Goal: Task Accomplishment & Management: Manage account settings

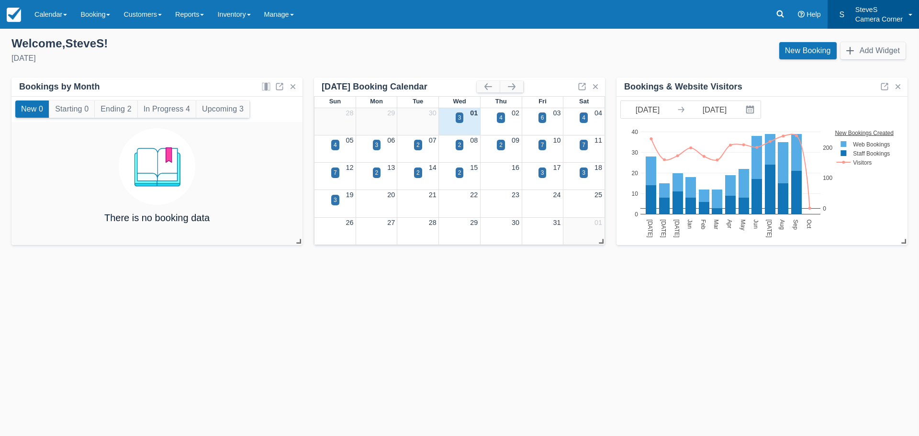
click at [864, 11] on p "SteveS" at bounding box center [879, 10] width 47 height 10
click at [858, 60] on link "Billing" at bounding box center [882, 61] width 76 height 20
click at [871, 13] on p "SteveS" at bounding box center [879, 10] width 47 height 10
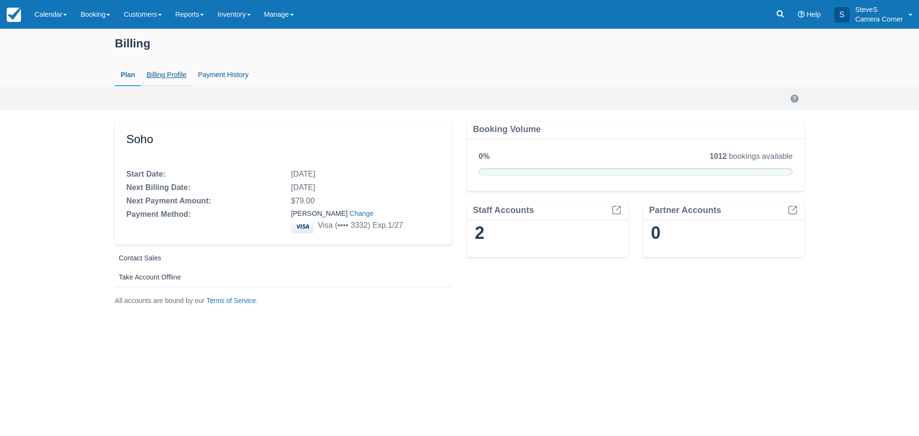
click at [177, 76] on link "Billing Profile" at bounding box center [166, 75] width 51 height 22
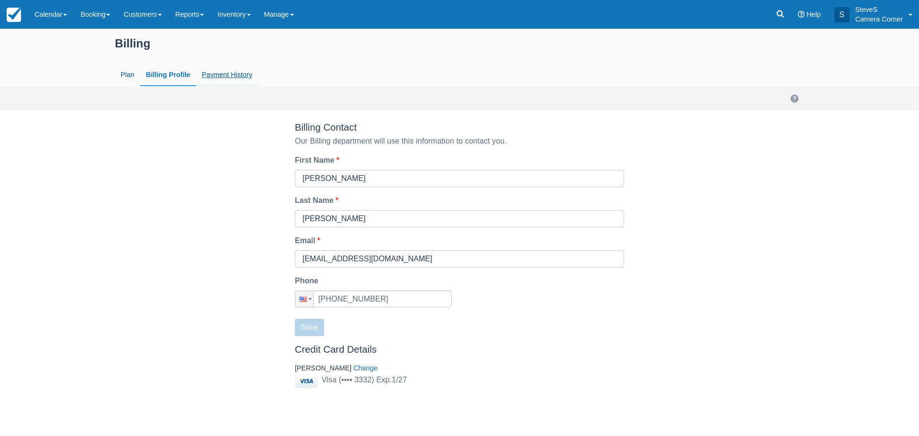
click at [228, 73] on link "Payment History" at bounding box center [227, 75] width 62 height 22
select select "20"
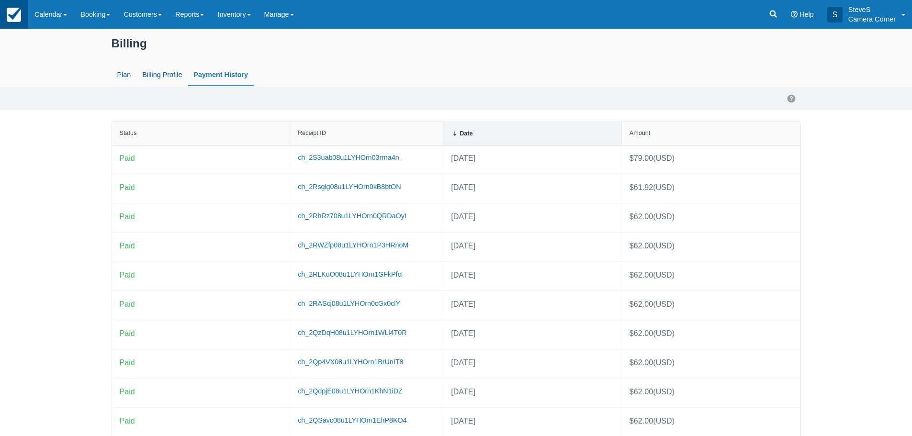
click at [15, 11] on img at bounding box center [14, 15] width 14 height 14
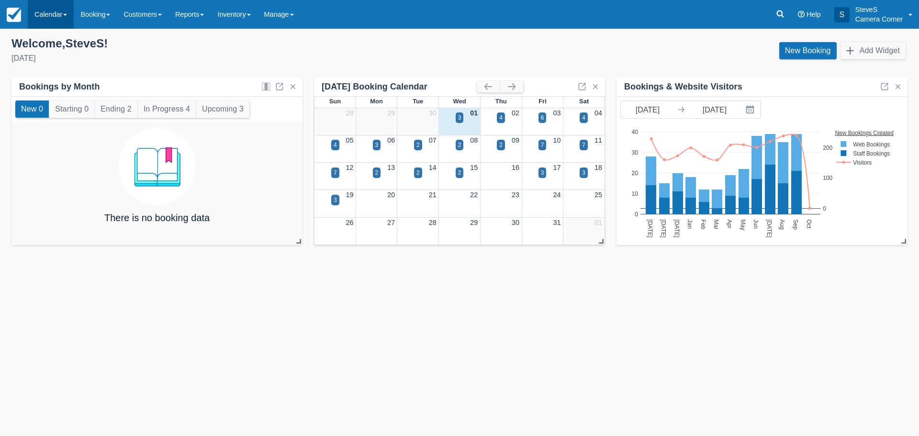
click at [62, 9] on link "Calendar" at bounding box center [51, 14] width 46 height 29
drag, startPoint x: 198, startPoint y: 61, endPoint x: 203, endPoint y: 57, distance: 5.5
click at [203, 57] on div "Wednesday, October 1st, 2025" at bounding box center [231, 58] width 440 height 11
